Goal: Use online tool/utility: Utilize a website feature to perform a specific function

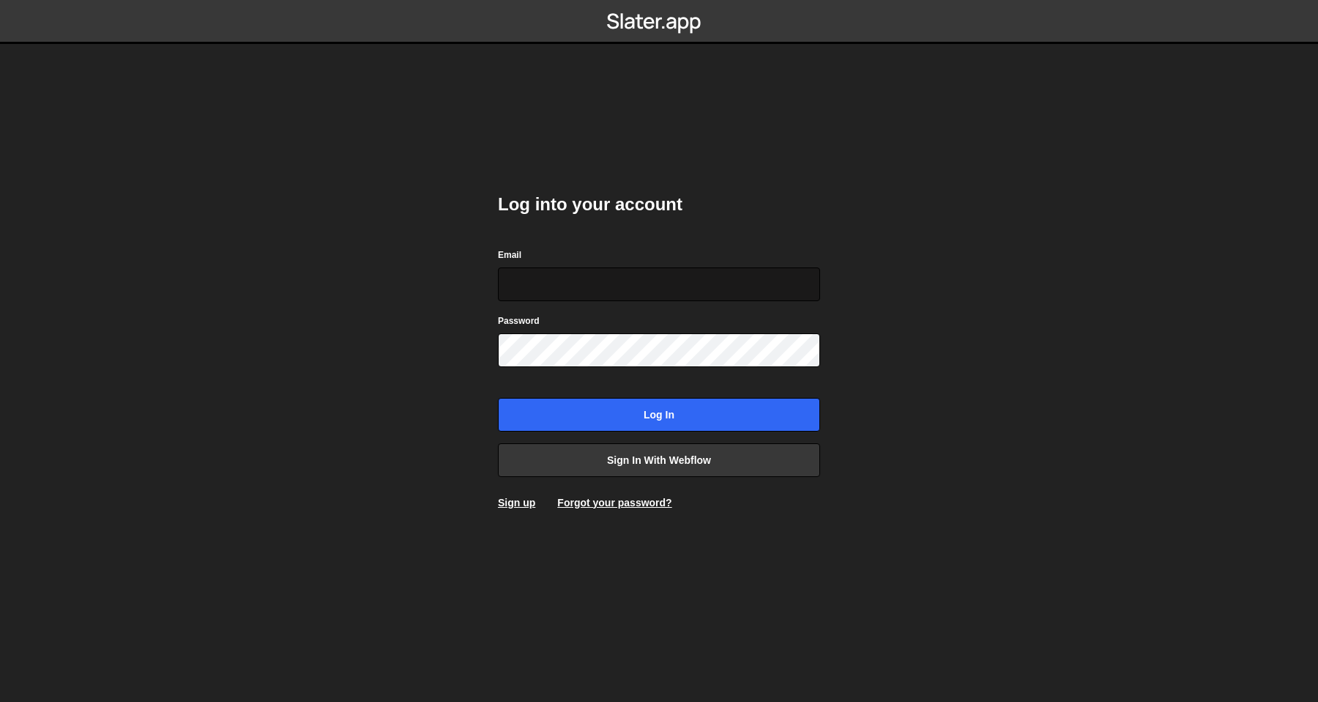
click at [731, 273] on input "Email" at bounding box center [659, 284] width 322 height 34
click at [812, 258] on div "Email" at bounding box center [659, 274] width 322 height 54
click at [785, 282] on input "Email" at bounding box center [659, 284] width 322 height 34
click at [659, 0] on com-1password-button at bounding box center [659, 0] width 0 height 0
type input "[PERSON_NAME][EMAIL_ADDRESS][DOMAIN_NAME]"
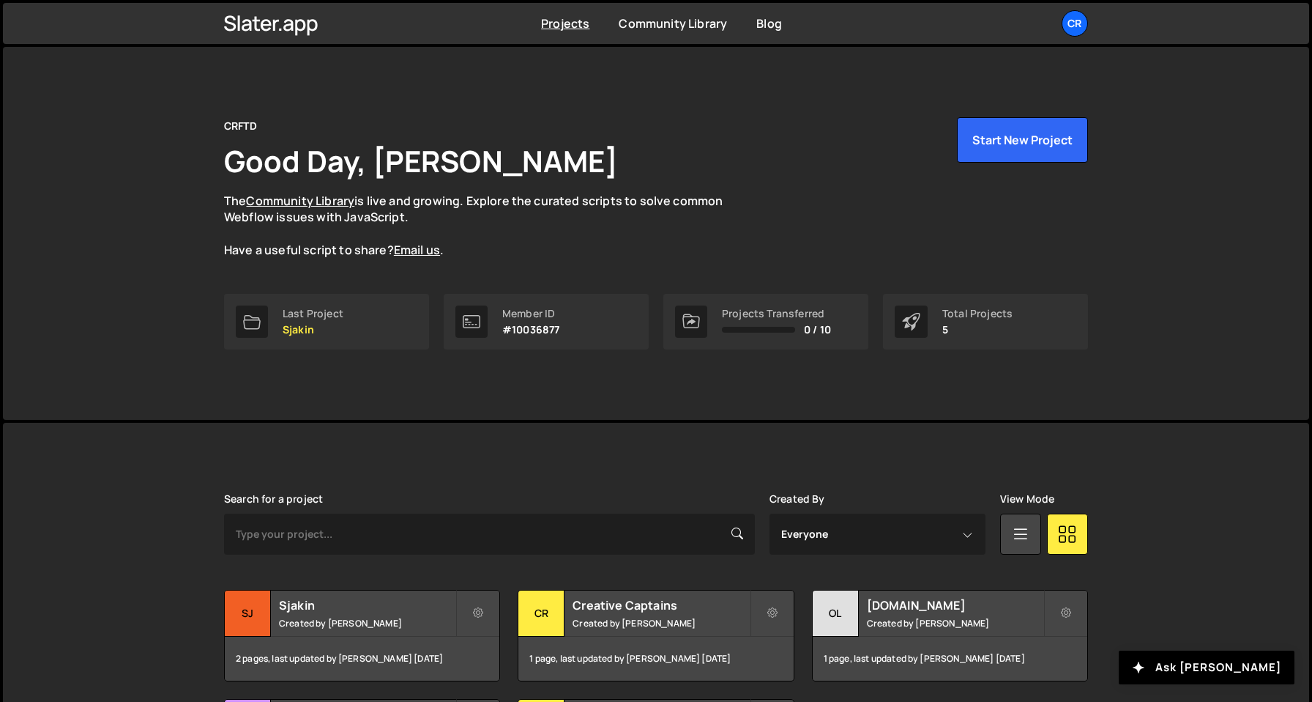
scroll to position [161, 0]
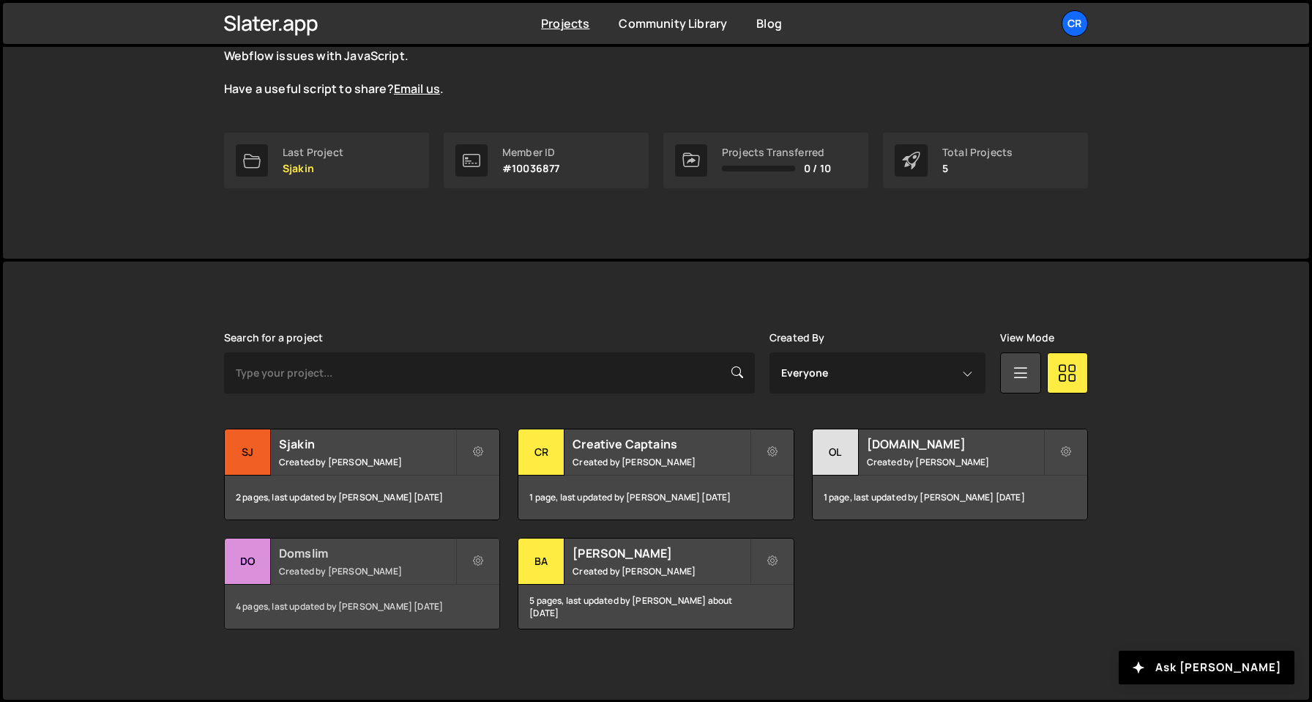
click at [370, 569] on small "Created by Olav Sajtos" at bounding box center [367, 571] width 176 height 12
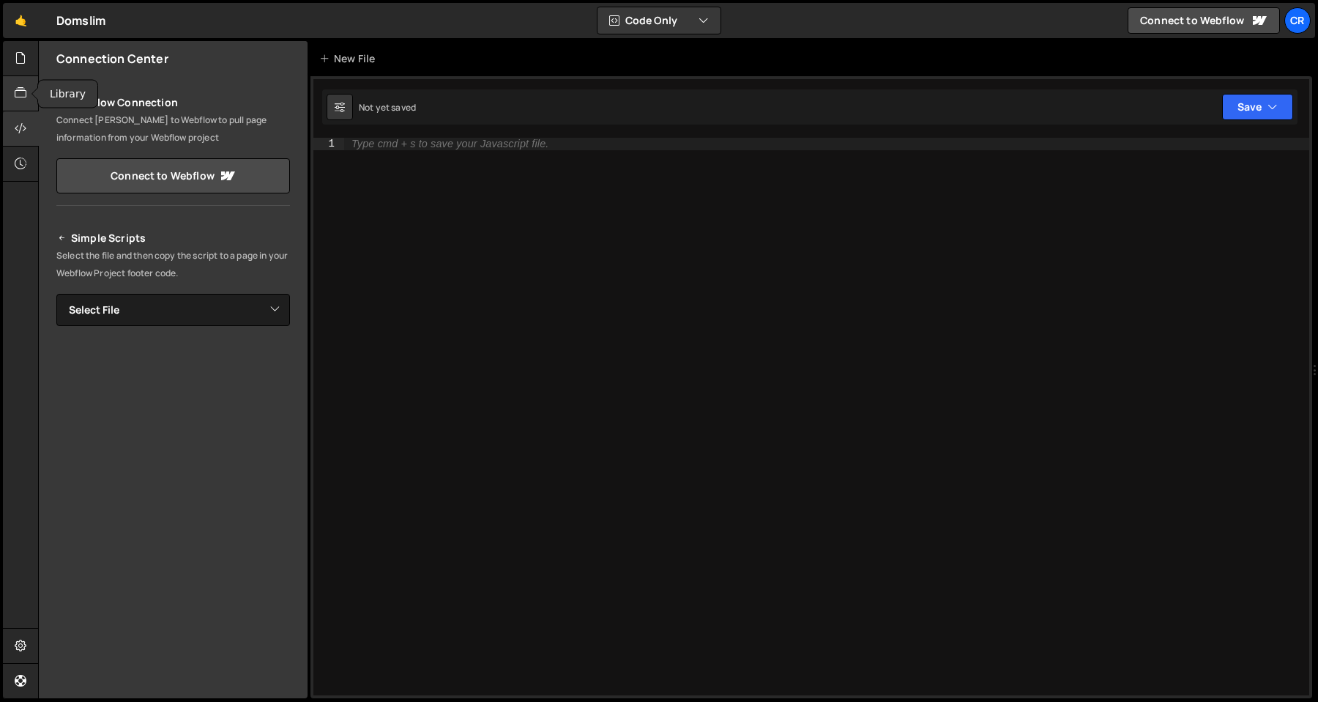
click at [10, 94] on div at bounding box center [21, 93] width 36 height 35
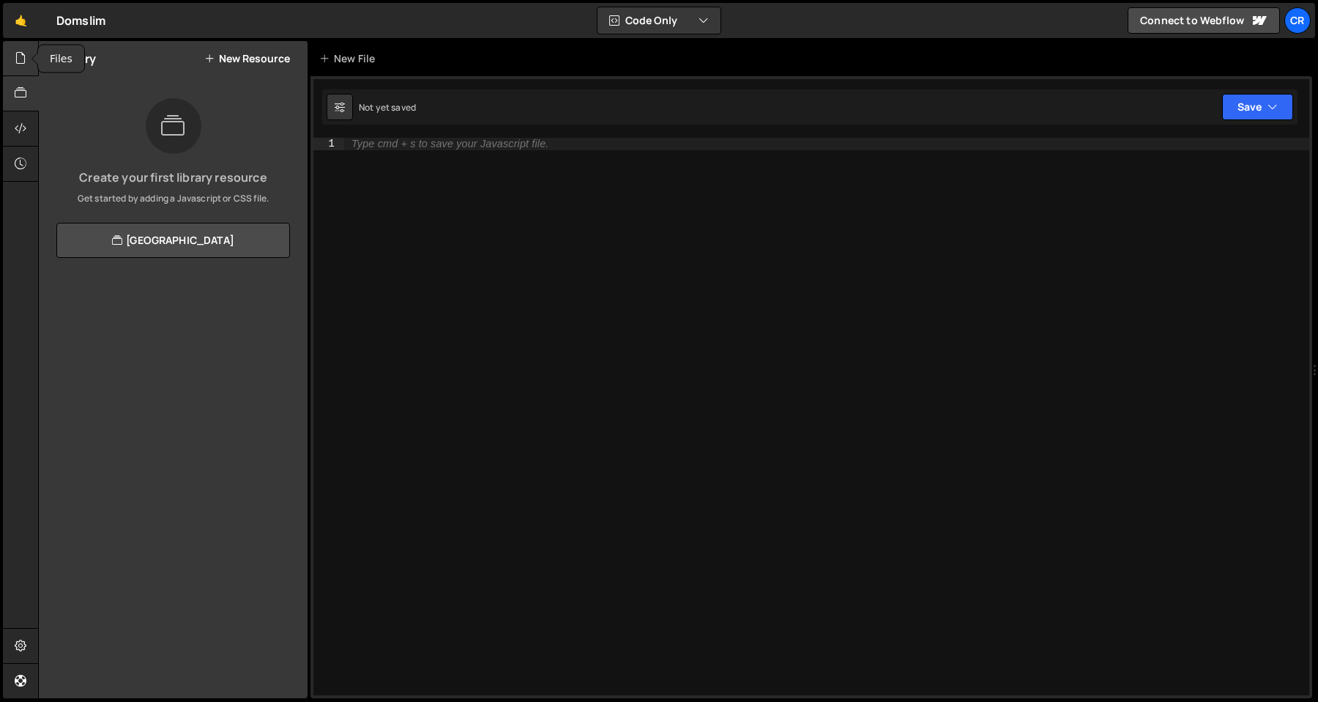
click at [18, 65] on icon at bounding box center [21, 58] width 12 height 16
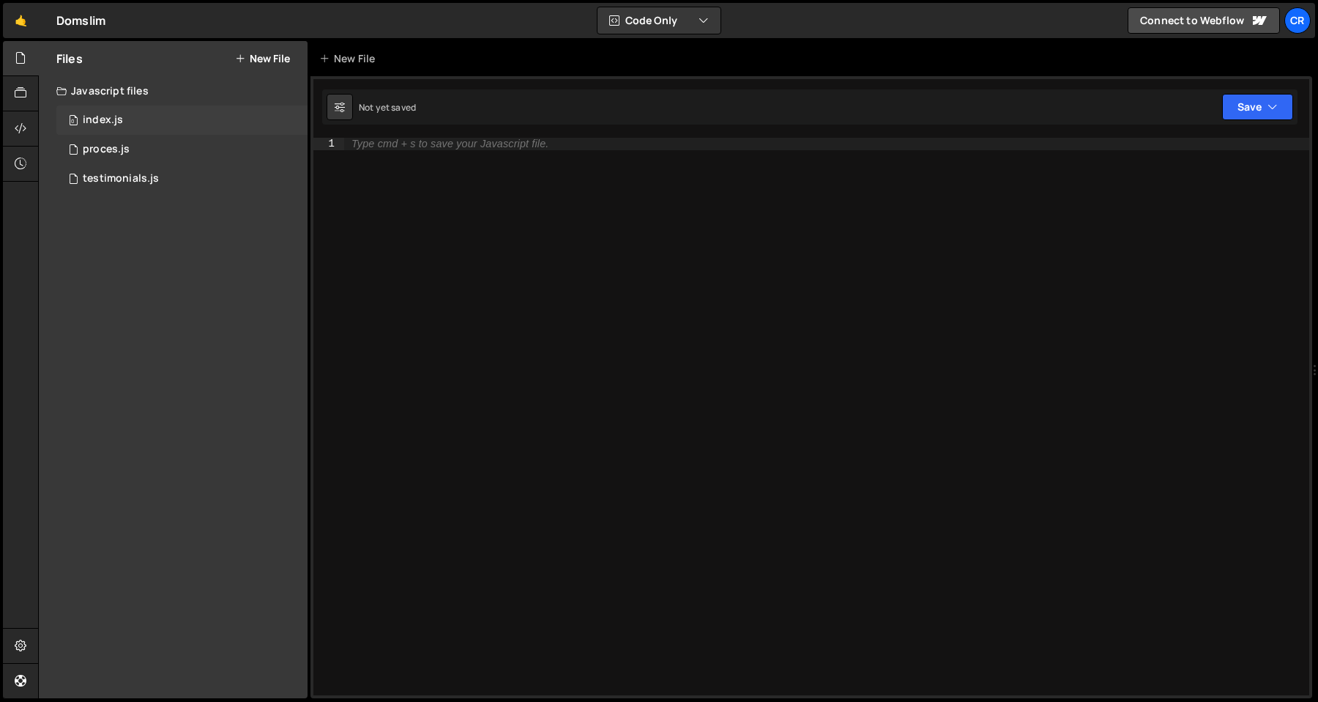
click at [115, 124] on div "index.js" at bounding box center [103, 120] width 40 height 13
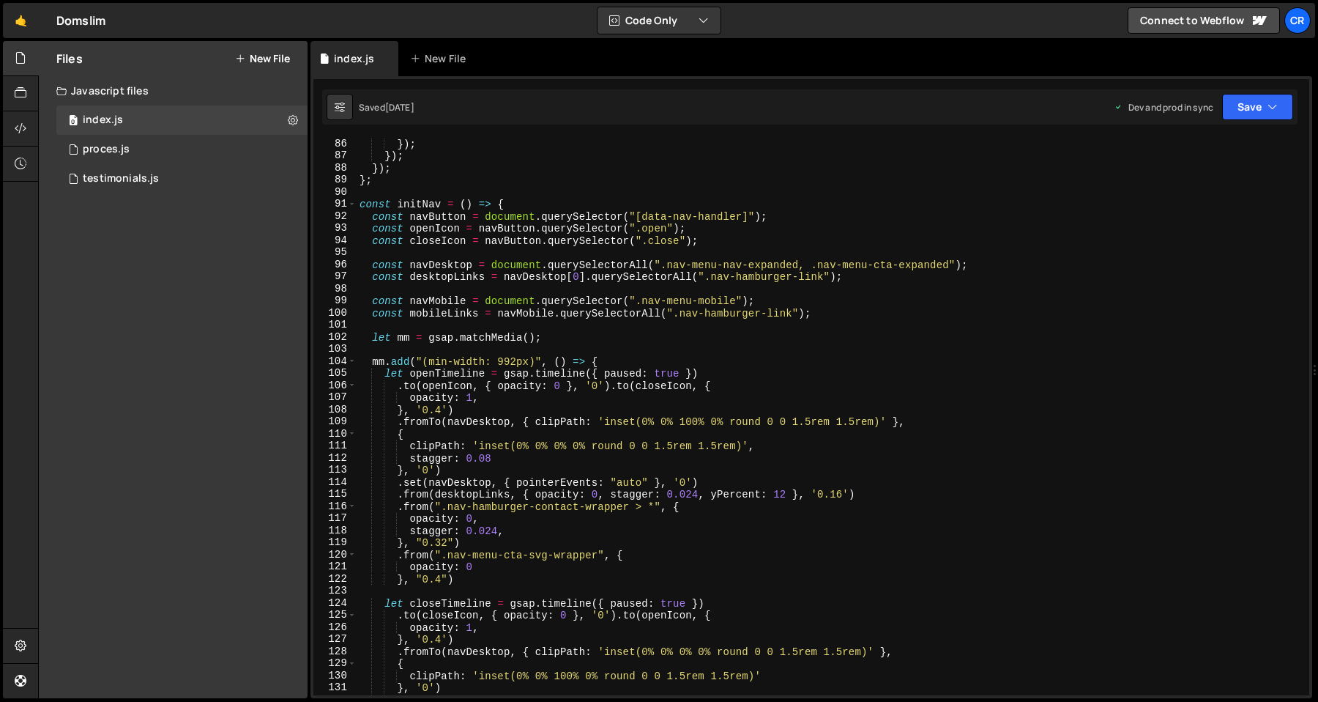
scroll to position [1027, 0]
click at [861, 237] on div "}) ; }) ; }) ; } ; const initNav = ( ) => { const navButton = document . queryS…" at bounding box center [830, 428] width 947 height 581
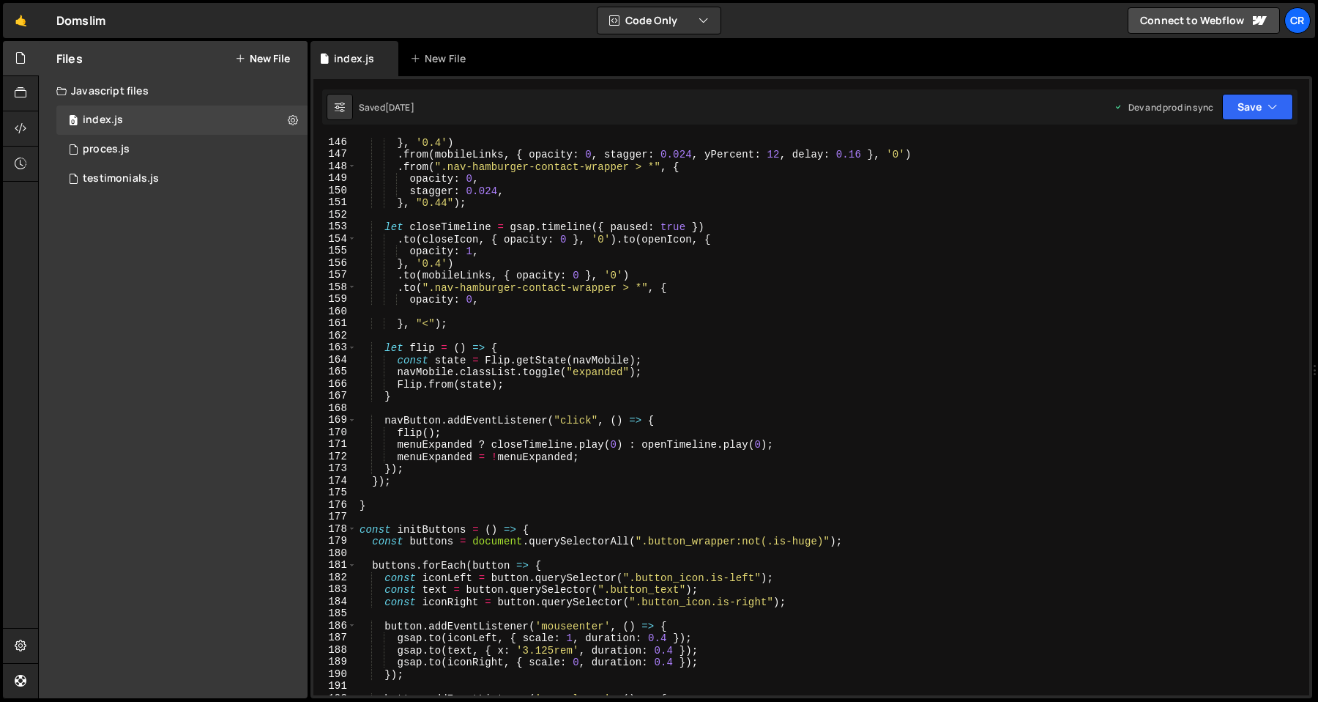
scroll to position [1758, 0]
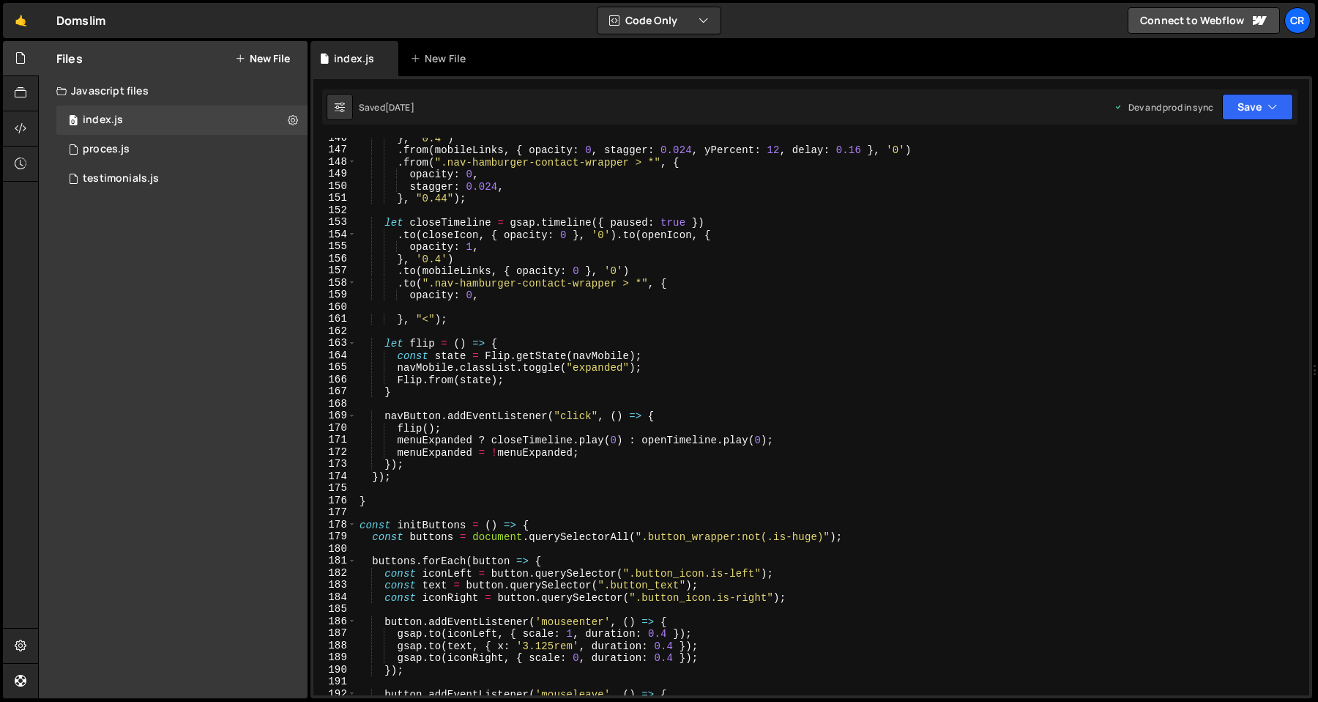
click at [441, 503] on div "} , '0.4' ) . from ( mobileLinks , { opacity : 0 , stagger : 0.024 , yPercent :…" at bounding box center [830, 422] width 947 height 581
type textarea "}"
click at [447, 498] on div "} , '0.4' ) . from ( mobileLinks , { opacity : 0 , stagger : 0.024 , yPercent :…" at bounding box center [830, 422] width 947 height 581
click at [450, 495] on div "} , '0.4' ) . from ( mobileLinks , { opacity : 0 , stagger : 0.024 , yPercent :…" at bounding box center [830, 422] width 947 height 581
click at [459, 486] on div "} , '0.4' ) . from ( mobileLinks , { opacity : 0 , stagger : 0.024 , yPercent :…" at bounding box center [830, 422] width 947 height 581
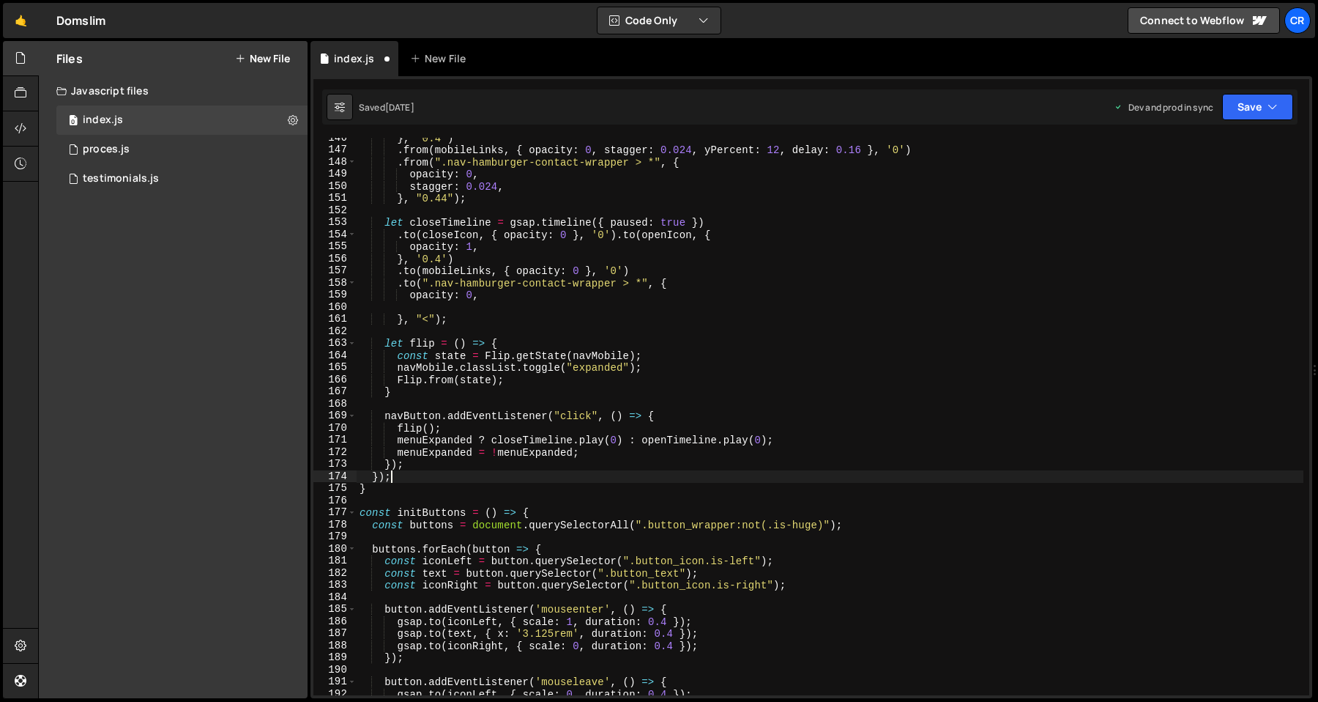
click at [456, 487] on div "} , '0.4' ) . from ( mobileLinks , { opacity : 0 , stagger : 0.024 , yPercent :…" at bounding box center [830, 422] width 947 height 581
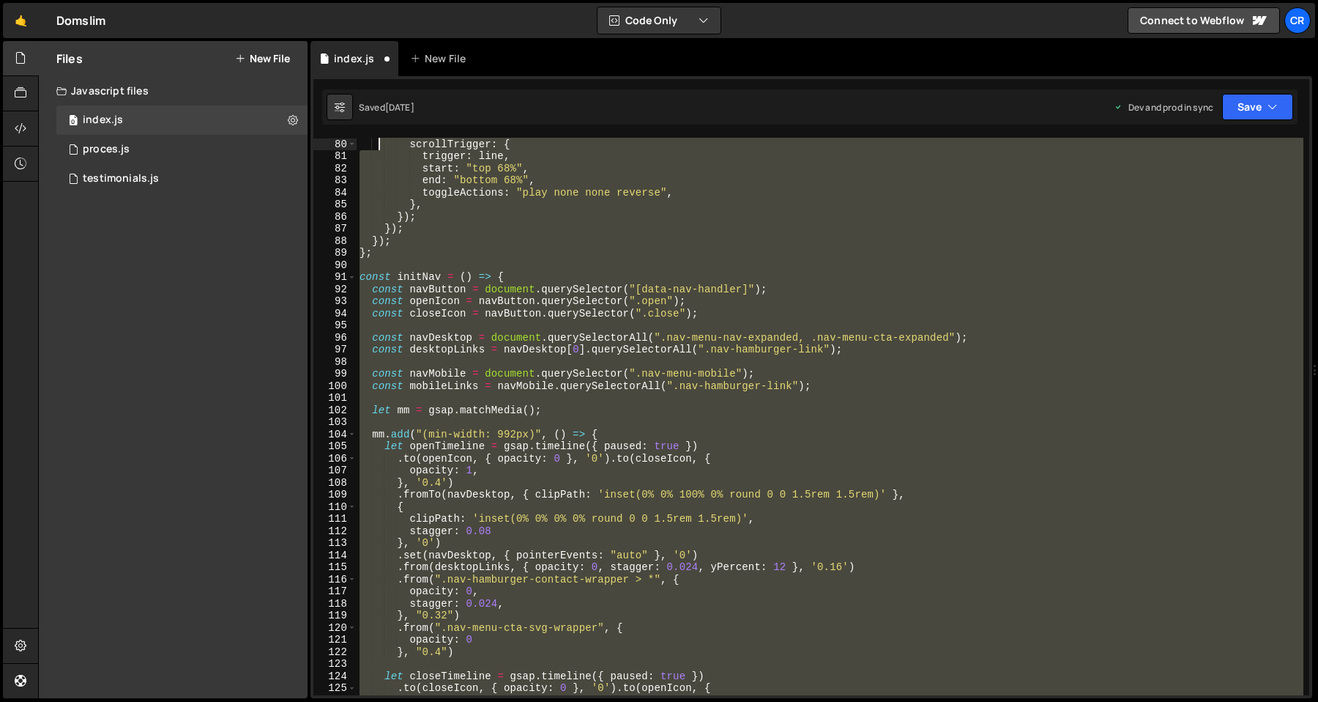
scroll to position [943, 0]
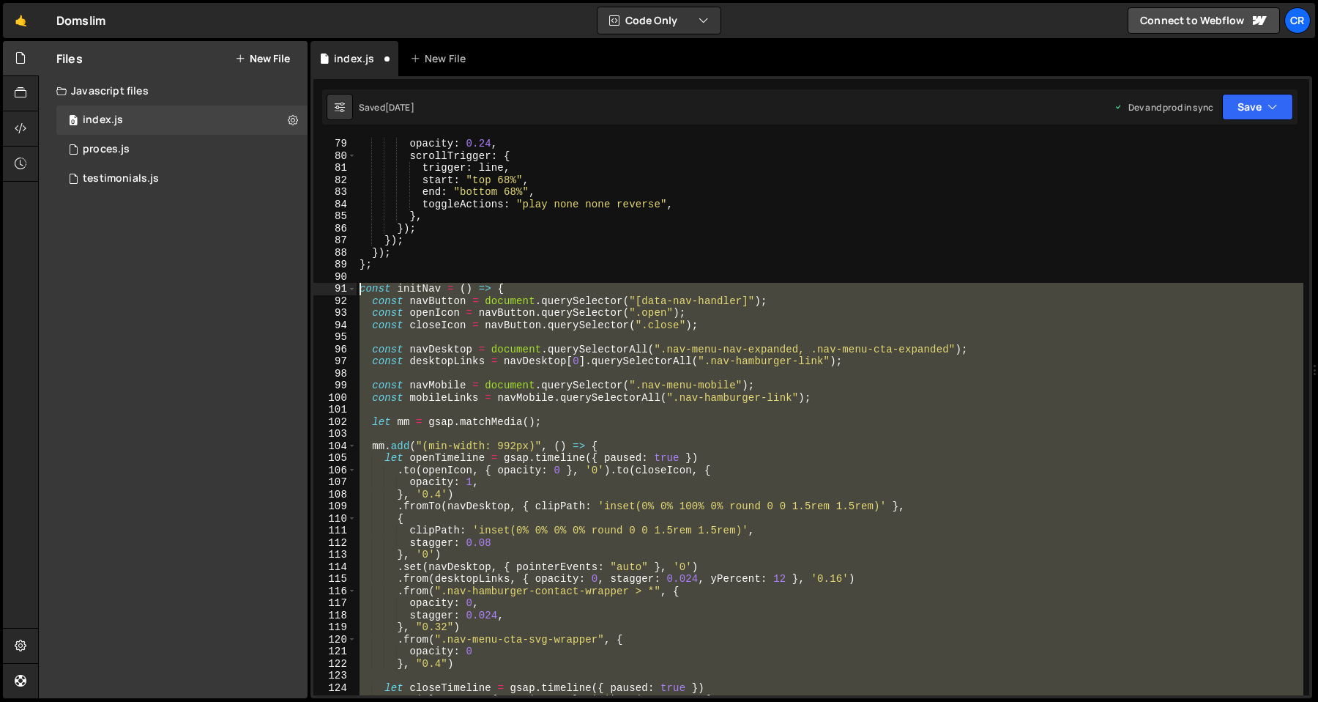
drag, startPoint x: 450, startPoint y: 491, endPoint x: 332, endPoint y: 294, distance: 229.6
click at [332, 294] on div "} 79 80 81 82 83 84 85 86 87 88 89 90 91 92 93 94 95 96 97 98 99 100 101 102 10…" at bounding box center [811, 416] width 996 height 557
type textarea "const initNav = () => { const navButton = document.querySelector("[data-nav-han…"
click at [836, 406] on div "opacity : 0.24 , scrollTrigger : { trigger : line , start : "top 68%" , end : "…" at bounding box center [830, 416] width 947 height 557
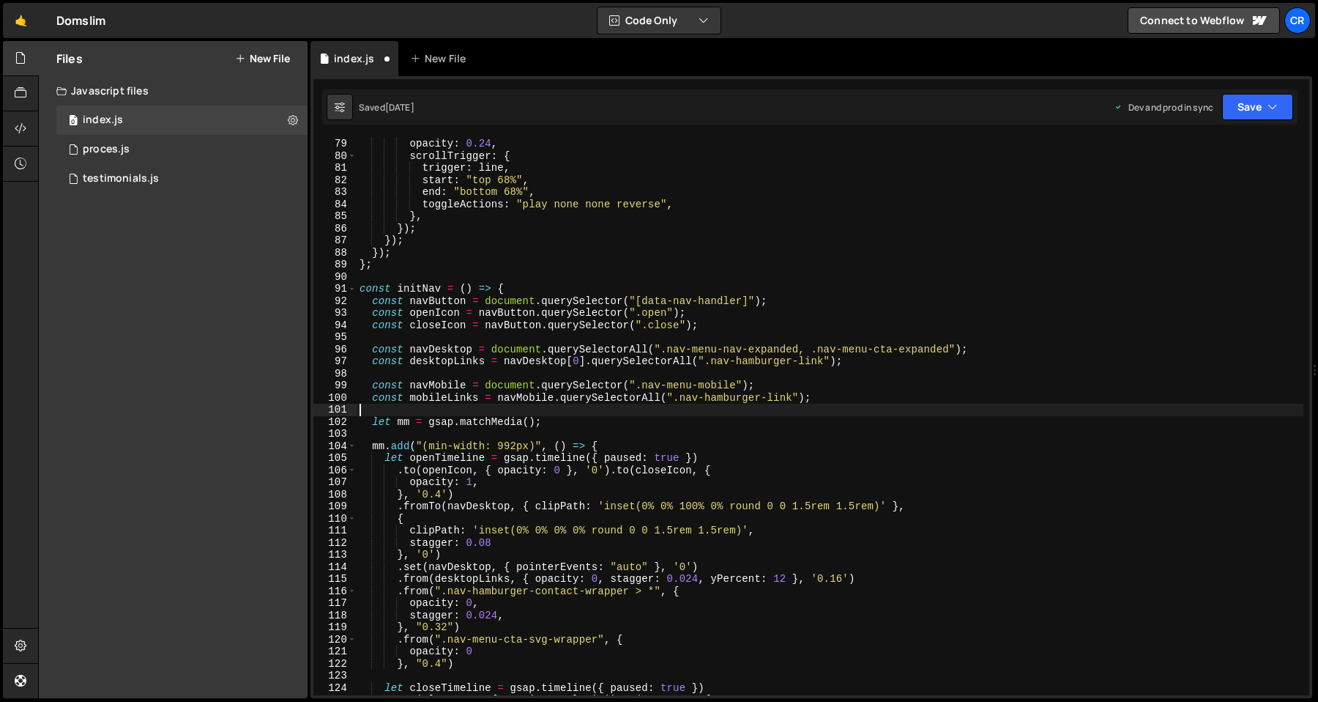
click at [855, 401] on div "opacity : 0.24 , scrollTrigger : { trigger : line , start : "top 68%" , end : "…" at bounding box center [830, 428] width 947 height 581
type textarea "const mobileLinks = navMobile.querySelectorAll(".nav-hamburger-link");"
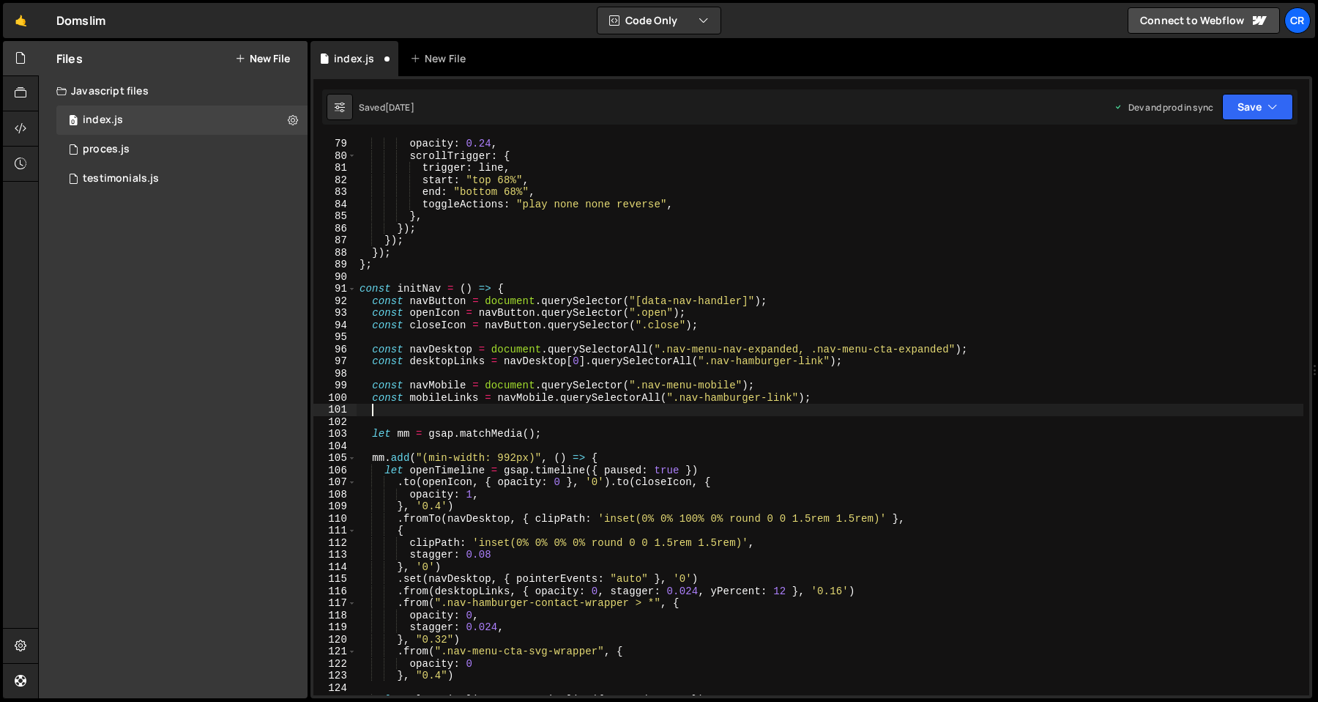
paste textarea
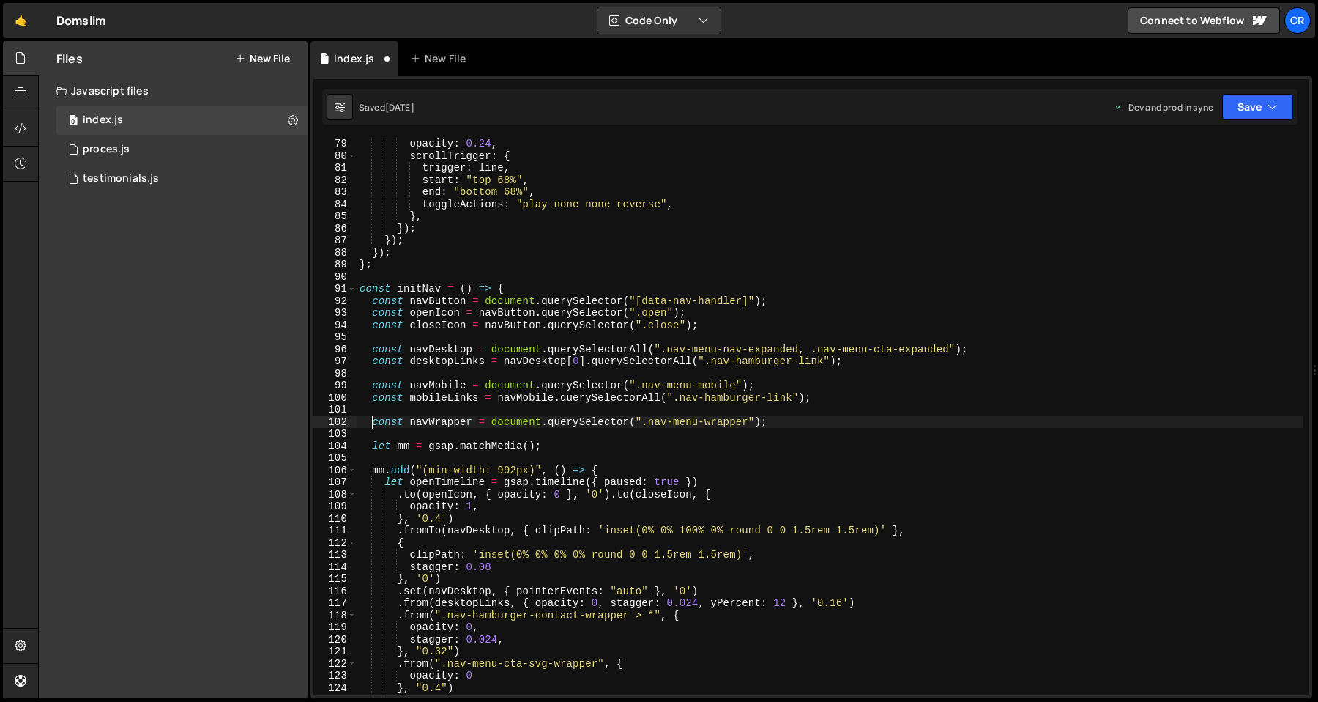
click at [440, 285] on div "opacity : 0.24 , scrollTrigger : { trigger : line , start : "top 68%" , end : "…" at bounding box center [830, 428] width 947 height 581
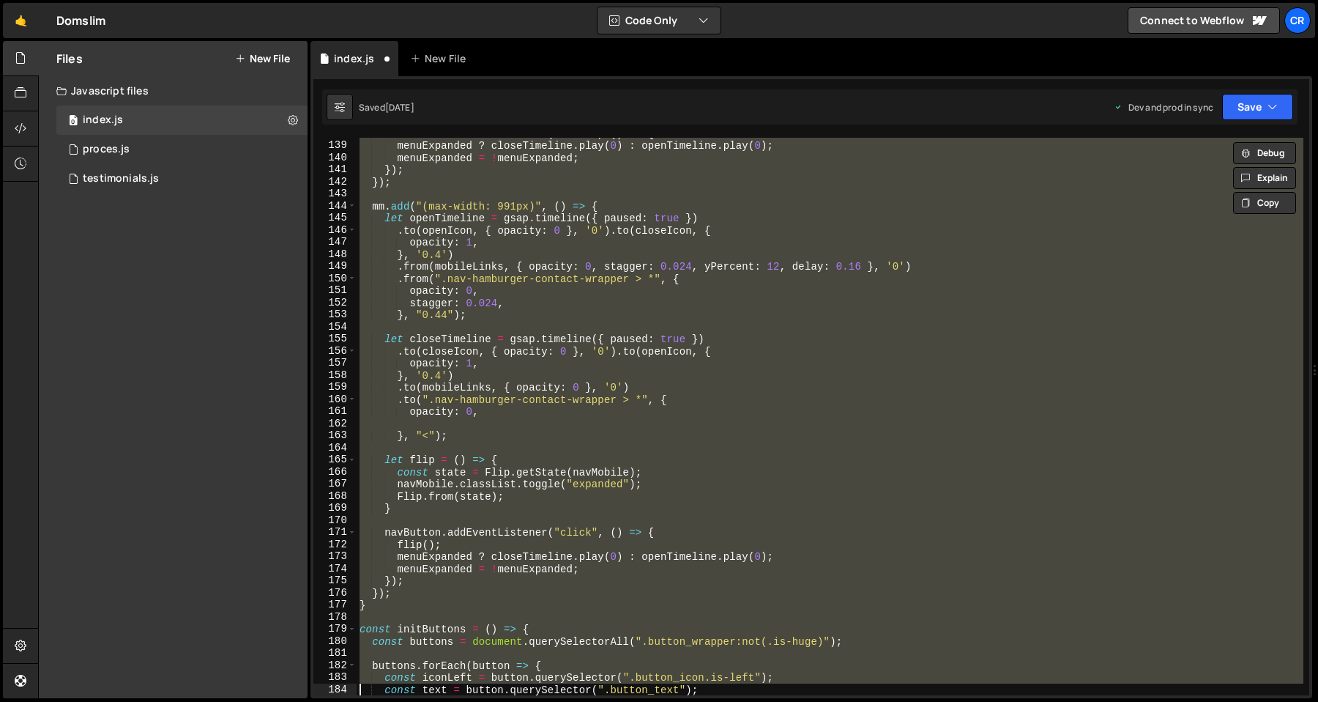
scroll to position [1726, 0]
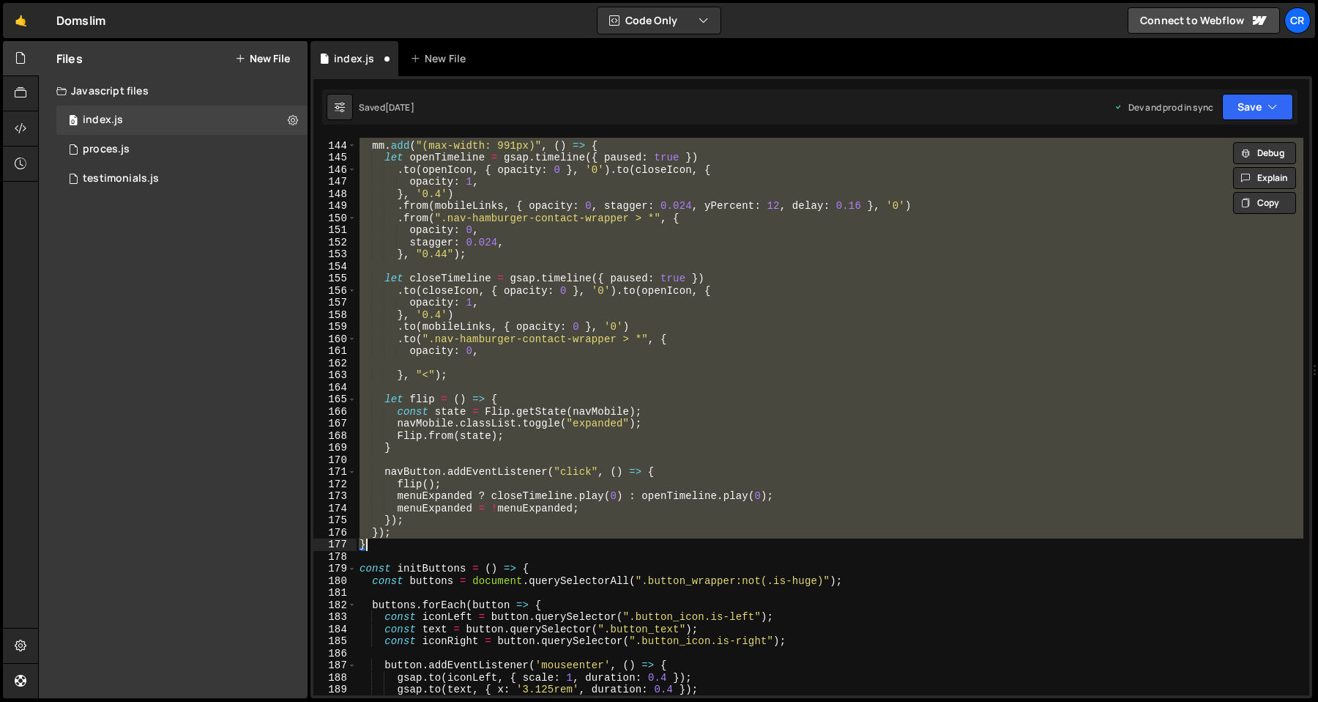
paste textarea "};"
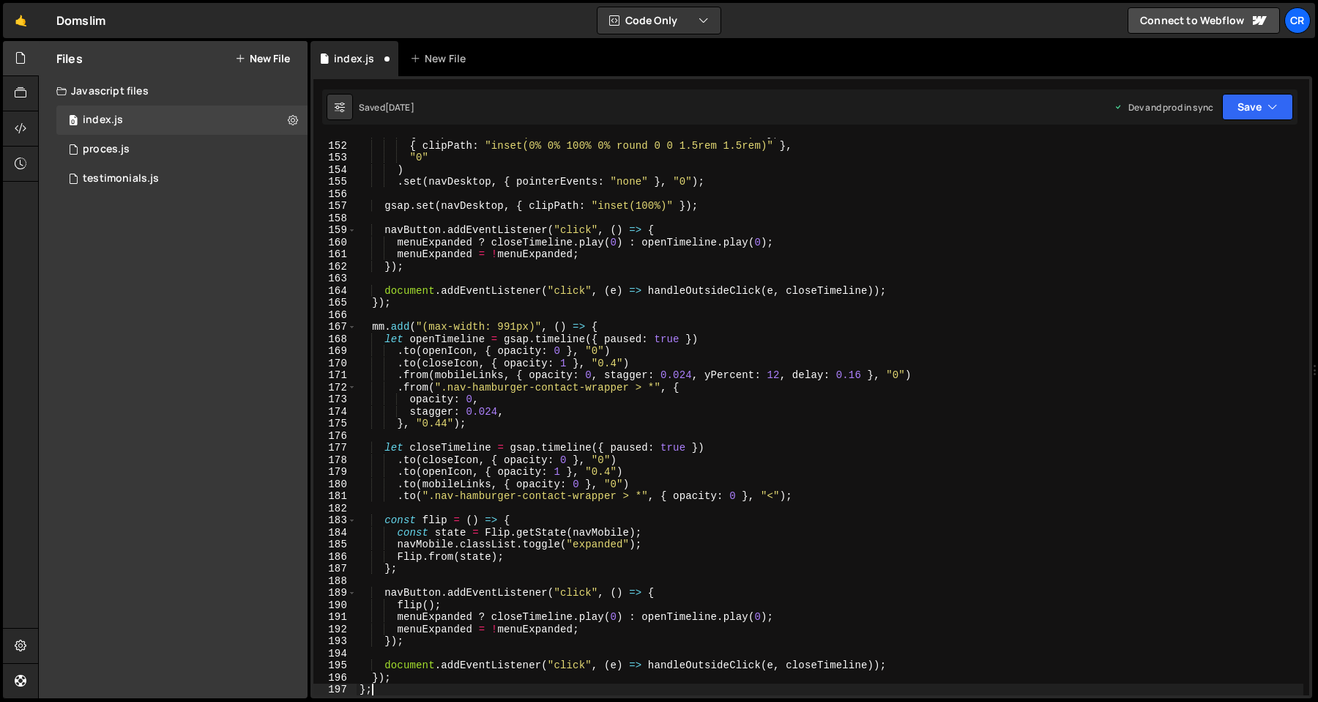
type textarea "const buttons = document.querySelectorAll(".button_wrapper:not(.is-huge)");"
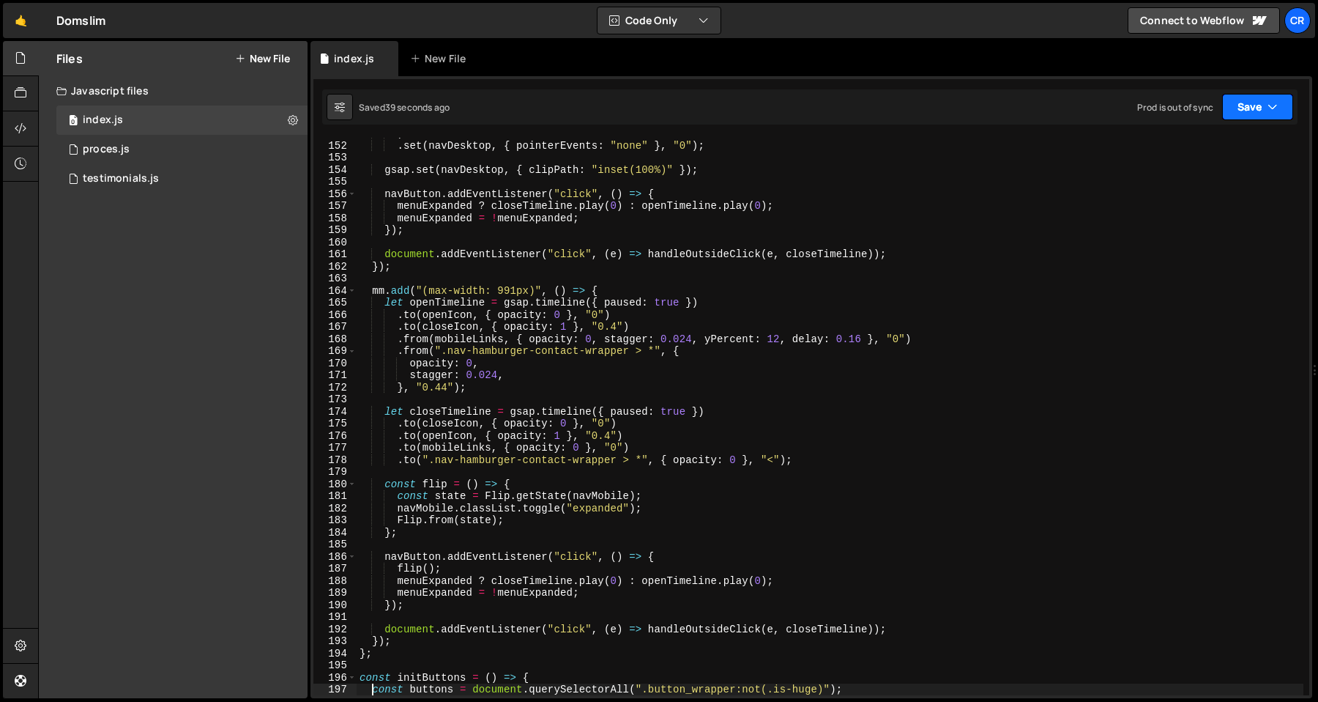
click at [1256, 117] on button "Save" at bounding box center [1257, 107] width 71 height 26
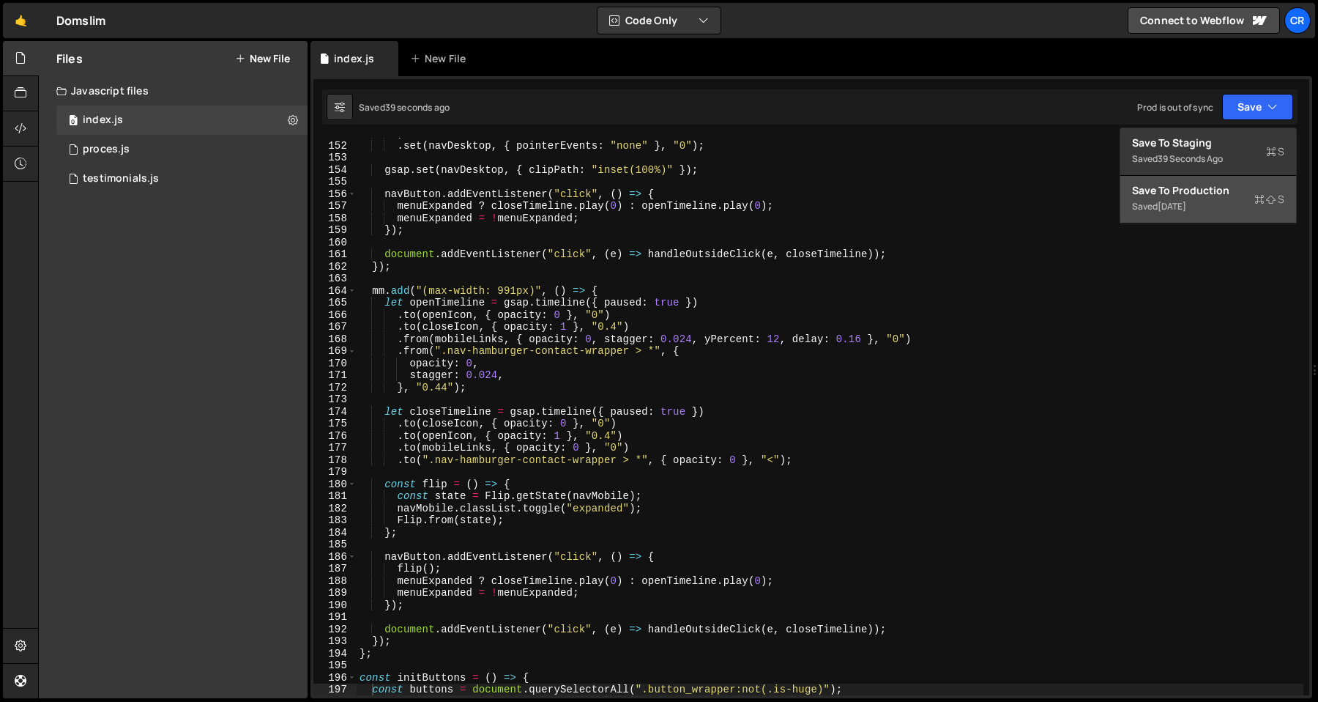
click at [1218, 198] on div "Saved 5 months ago" at bounding box center [1208, 207] width 152 height 18
